Goal: Information Seeking & Learning: Learn about a topic

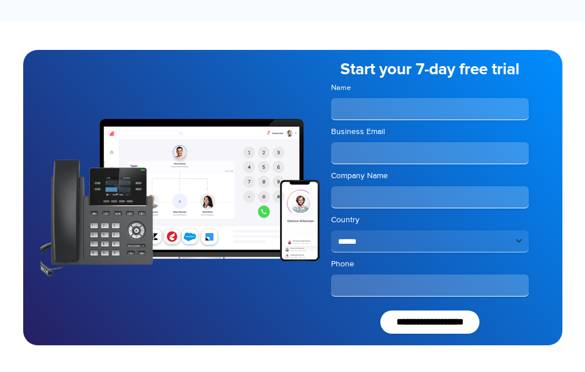
scroll to position [1069, 0]
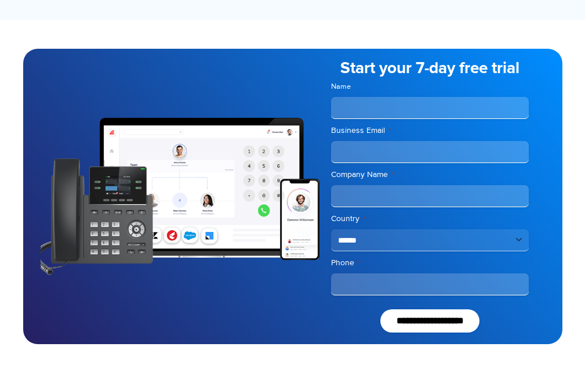
click at [476, 244] on select "**********" at bounding box center [430, 240] width 198 height 22
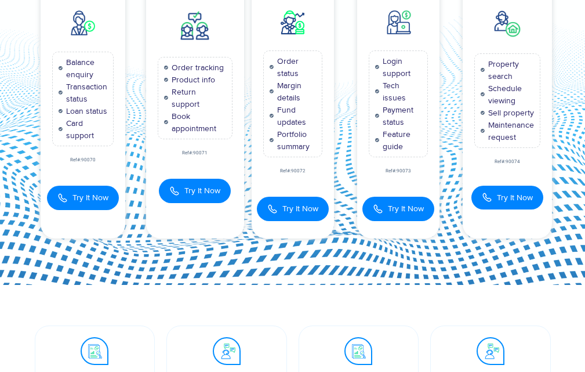
scroll to position [0, 0]
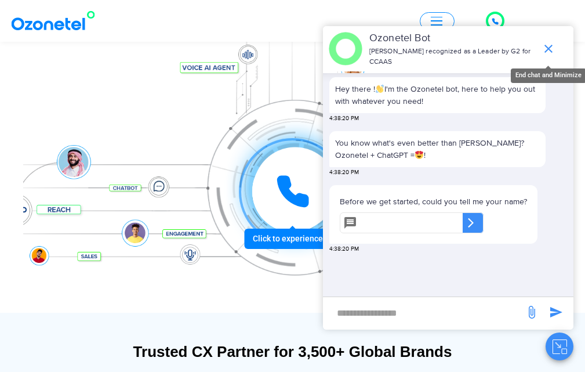
click at [552, 50] on icon "end chat or minimize" at bounding box center [548, 49] width 14 height 14
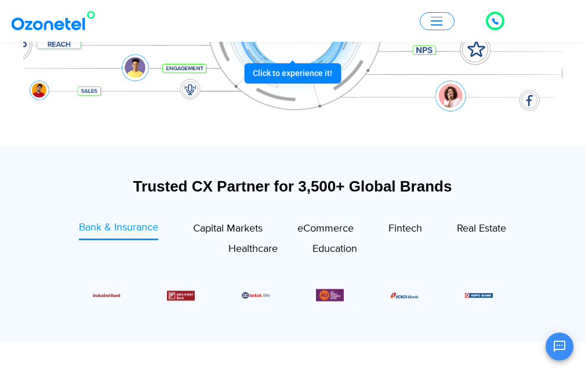
scroll to position [290, 0]
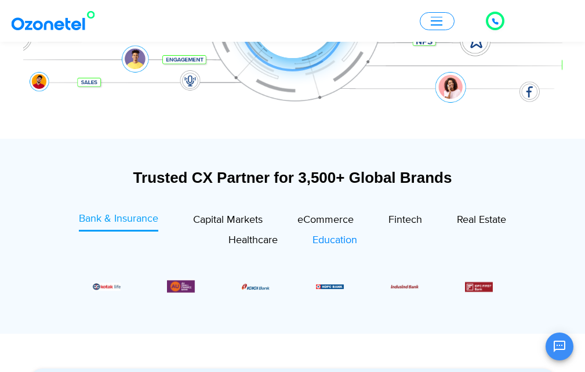
click at [335, 243] on span "Education" at bounding box center [334, 240] width 45 height 13
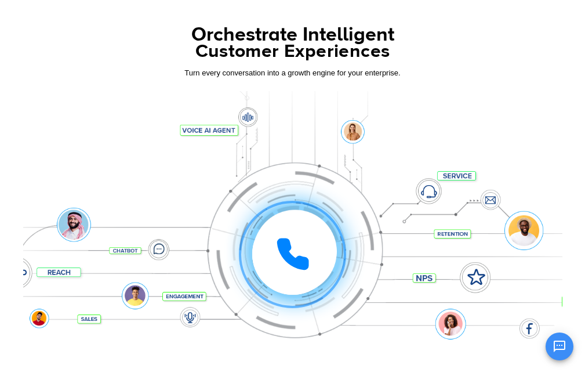
scroll to position [0, 0]
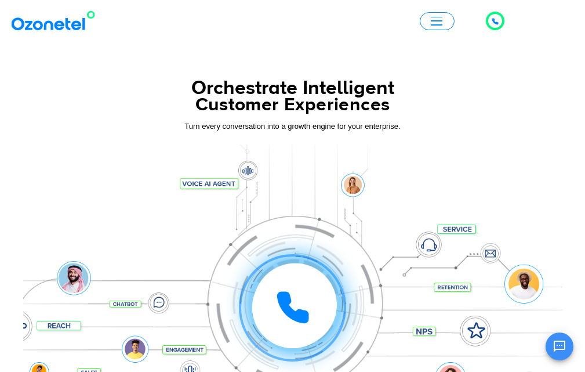
click at [432, 32] on div "Click to talk to us! Call in progress... 1 2 3 4 5 6 7 8 9 # 0 Products AI & CX…" at bounding box center [292, 21] width 585 height 27
click at [437, 23] on span "button" at bounding box center [437, 21] width 12 height 9
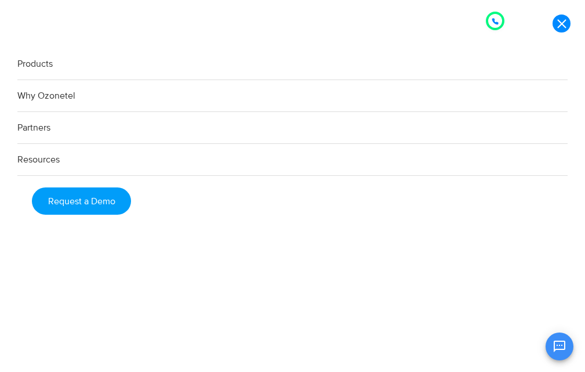
click at [52, 157] on link "Resources" at bounding box center [292, 160] width 550 height 32
click at [45, 67] on link "Products" at bounding box center [292, 64] width 550 height 32
click at [27, 61] on link "Products" at bounding box center [292, 64] width 550 height 32
click at [31, 84] on link "Why Ozonetel" at bounding box center [292, 96] width 550 height 32
